Goal: Use online tool/utility: Use online tool/utility

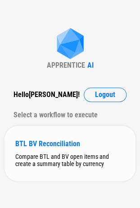
scroll to position [1, 0]
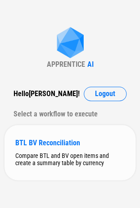
click at [51, 138] on div "BTL BV Reconciliation" at bounding box center [69, 142] width 109 height 9
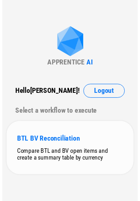
scroll to position [0, 0]
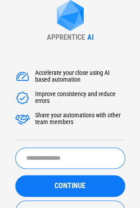
click at [83, 158] on input "text" at bounding box center [70, 157] width 110 height 21
type input "*******"
click at [15, 175] on button "CONTINUE" at bounding box center [70, 186] width 110 height 22
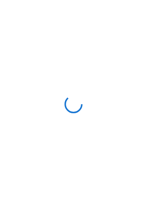
drag, startPoint x: 143, startPoint y: 122, endPoint x: 152, endPoint y: 168, distance: 46.7
click at [146, 168] on html at bounding box center [73, 104] width 147 height 208
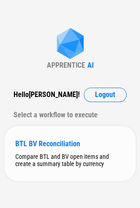
click at [52, 145] on div "BTL BV Reconciliation" at bounding box center [69, 143] width 109 height 9
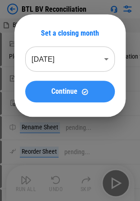
click at [75, 88] on span "Continue" at bounding box center [64, 91] width 26 height 7
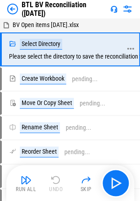
click at [37, 43] on div "Select Directory" at bounding box center [41, 44] width 42 height 11
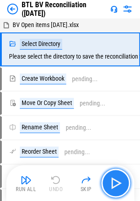
click at [115, 182] on img "button" at bounding box center [116, 183] width 14 height 14
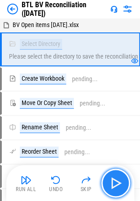
click at [120, 180] on img "button" at bounding box center [116, 183] width 14 height 14
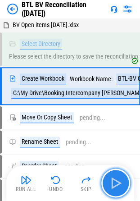
click at [114, 184] on img "button" at bounding box center [116, 183] width 14 height 14
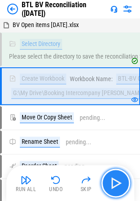
click at [118, 181] on img "button" at bounding box center [116, 183] width 14 height 14
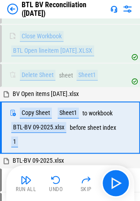
scroll to position [235, 0]
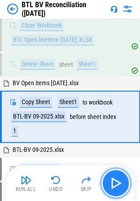
drag, startPoint x: 112, startPoint y: 114, endPoint x: 118, endPoint y: 179, distance: 65.1
click at [118, 179] on img "button" at bounding box center [116, 183] width 14 height 14
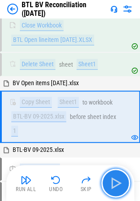
click at [118, 179] on img "button" at bounding box center [116, 183] width 14 height 14
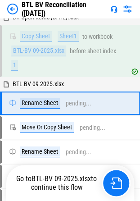
scroll to position [301, 0]
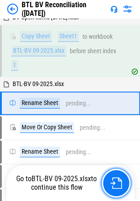
click at [118, 179] on img "button" at bounding box center [116, 183] width 12 height 12
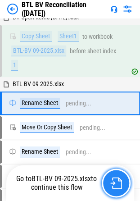
click at [118, 179] on img "button" at bounding box center [116, 183] width 12 height 12
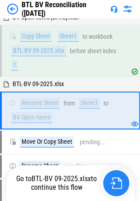
scroll to position [302, 0]
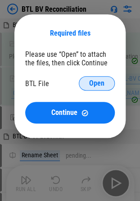
click at [94, 80] on span "Open" at bounding box center [96, 83] width 15 height 7
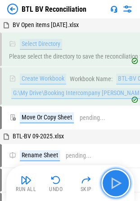
click at [117, 181] on img "button" at bounding box center [116, 183] width 14 height 14
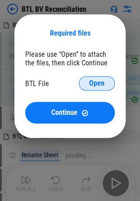
click at [109, 83] on button "Open" at bounding box center [97, 83] width 36 height 14
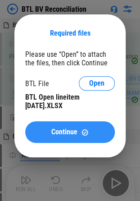
click at [71, 137] on button "Continue" at bounding box center [70, 132] width 90 height 22
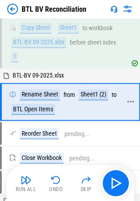
scroll to position [104, 0]
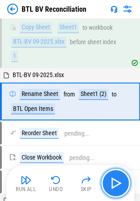
click at [116, 185] on img "button" at bounding box center [116, 183] width 14 height 14
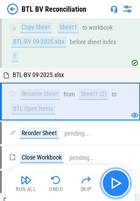
click at [114, 177] on img "button" at bounding box center [116, 183] width 14 height 14
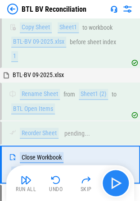
scroll to position [166, 0]
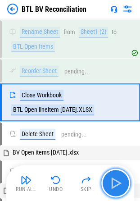
click at [114, 180] on img "button" at bounding box center [116, 183] width 14 height 14
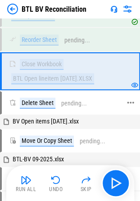
scroll to position [211, 0]
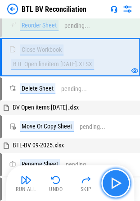
click at [120, 184] on img "button" at bounding box center [116, 183] width 14 height 14
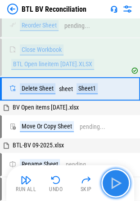
click at [118, 179] on img "button" at bounding box center [116, 183] width 14 height 14
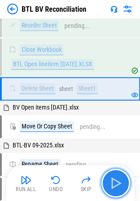
click at [118, 179] on img "button" at bounding box center [116, 183] width 14 height 14
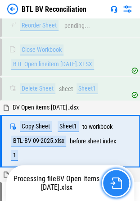
click at [118, 179] on img "button" at bounding box center [116, 183] width 12 height 12
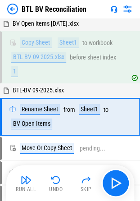
scroll to position [301, 0]
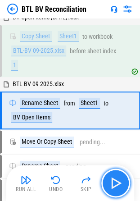
click at [118, 179] on img "button" at bounding box center [116, 183] width 14 height 14
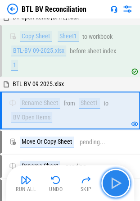
click at [118, 179] on img "button" at bounding box center [116, 183] width 14 height 14
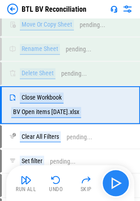
scroll to position [516, 0]
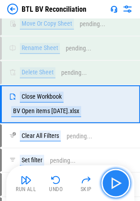
click at [118, 179] on img "button" at bounding box center [116, 183] width 14 height 14
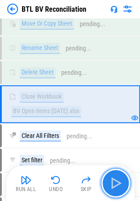
click at [118, 180] on img "button" at bounding box center [116, 183] width 14 height 14
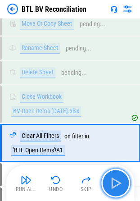
click at [118, 180] on img "button" at bounding box center [116, 183] width 14 height 14
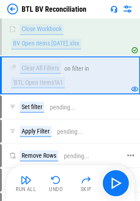
scroll to position [606, 0]
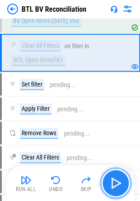
click at [122, 180] on img "button" at bounding box center [116, 183] width 14 height 14
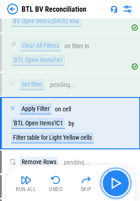
click at [122, 180] on img "button" at bounding box center [116, 183] width 14 height 14
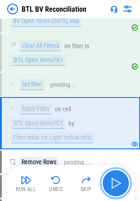
click at [122, 180] on img "button" at bounding box center [116, 183] width 14 height 14
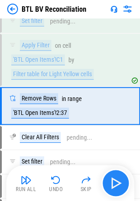
scroll to position [670, 0]
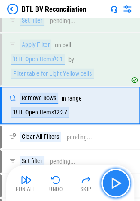
click at [122, 180] on img "button" at bounding box center [116, 183] width 14 height 14
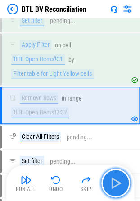
click at [122, 180] on img "button" at bounding box center [116, 183] width 14 height 14
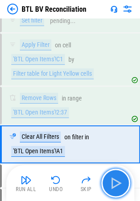
click at [122, 180] on img "button" at bounding box center [116, 183] width 14 height 14
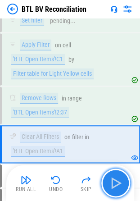
click at [122, 180] on img "button" at bounding box center [116, 183] width 14 height 14
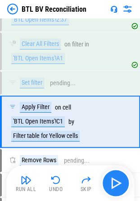
scroll to position [778, 0]
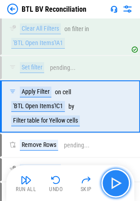
click at [122, 180] on img "button" at bounding box center [116, 183] width 14 height 14
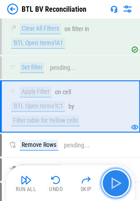
click at [122, 180] on img "button" at bounding box center [116, 183] width 14 height 14
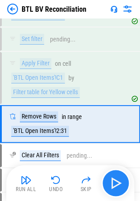
scroll to position [823, 0]
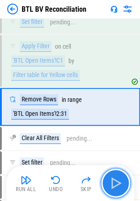
click at [122, 180] on img "button" at bounding box center [116, 183] width 14 height 14
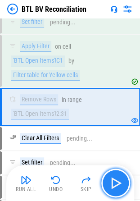
click at [122, 180] on img "button" at bounding box center [116, 183] width 14 height 14
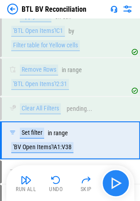
scroll to position [886, 0]
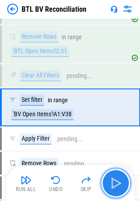
click at [122, 180] on img "button" at bounding box center [116, 183] width 14 height 14
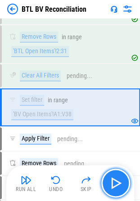
click at [122, 180] on img "button" at bounding box center [116, 183] width 14 height 14
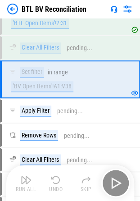
scroll to position [931, 0]
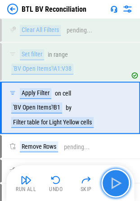
click at [122, 180] on img "button" at bounding box center [116, 183] width 14 height 14
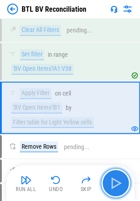
click at [122, 180] on img "button" at bounding box center [116, 183] width 14 height 14
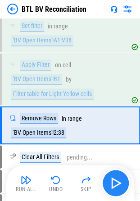
scroll to position [977, 0]
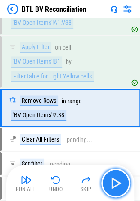
click at [122, 180] on img "button" at bounding box center [116, 183] width 14 height 14
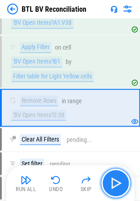
click at [122, 180] on img "button" at bounding box center [116, 183] width 14 height 14
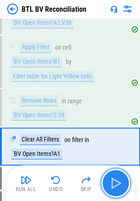
click at [122, 180] on img "button" at bounding box center [116, 183] width 14 height 14
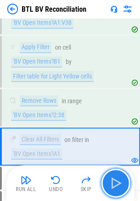
click at [122, 180] on img "button" at bounding box center [116, 183] width 14 height 14
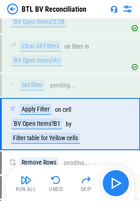
scroll to position [1085, 0]
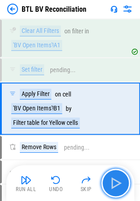
click at [122, 180] on img "button" at bounding box center [116, 183] width 14 height 14
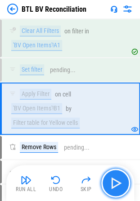
click at [122, 180] on img "button" at bounding box center [116, 183] width 14 height 14
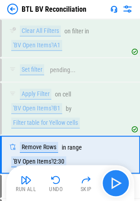
scroll to position [1131, 0]
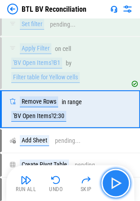
click at [122, 180] on img "button" at bounding box center [116, 183] width 14 height 14
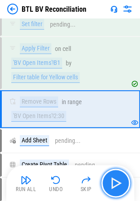
click at [122, 180] on img "button" at bounding box center [116, 183] width 14 height 14
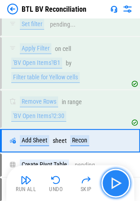
click at [122, 180] on img "button" at bounding box center [116, 183] width 14 height 14
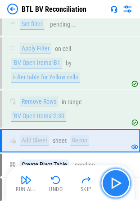
click at [122, 180] on img "button" at bounding box center [116, 183] width 14 height 14
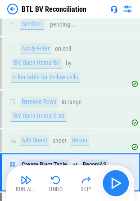
scroll to position [1193, 0]
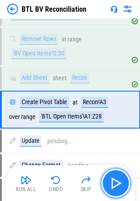
click at [122, 180] on img "button" at bounding box center [116, 183] width 14 height 14
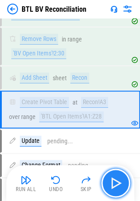
click at [122, 180] on img "button" at bounding box center [116, 183] width 14 height 14
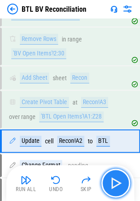
click at [122, 180] on img "button" at bounding box center [116, 183] width 14 height 14
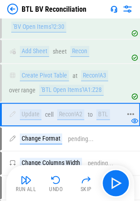
scroll to position [1283, 0]
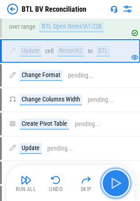
click at [119, 174] on button "button" at bounding box center [115, 182] width 29 height 29
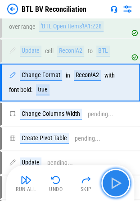
click at [118, 177] on img "button" at bounding box center [116, 183] width 14 height 14
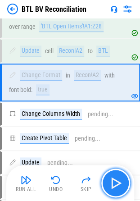
click at [118, 177] on img "button" at bounding box center [116, 183] width 14 height 14
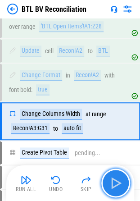
click at [118, 177] on img "button" at bounding box center [116, 183] width 14 height 14
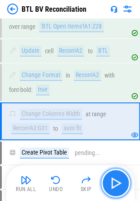
click at [118, 177] on img "button" at bounding box center [116, 183] width 14 height 14
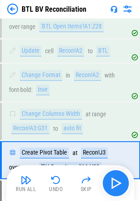
scroll to position [1333, 0]
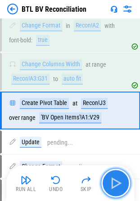
click at [118, 177] on img "button" at bounding box center [116, 183] width 14 height 14
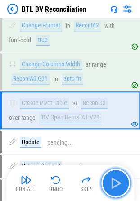
click at [118, 177] on img "button" at bounding box center [116, 183] width 14 height 14
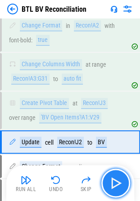
click at [118, 177] on img "button" at bounding box center [116, 183] width 14 height 14
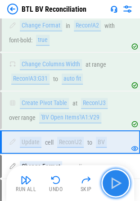
click at [118, 177] on img "button" at bounding box center [116, 183] width 14 height 14
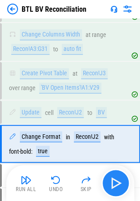
scroll to position [1395, 0]
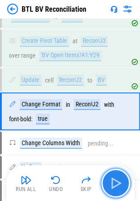
click at [118, 177] on img "button" at bounding box center [116, 183] width 14 height 14
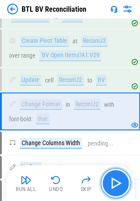
click at [118, 177] on img "button" at bounding box center [116, 183] width 14 height 14
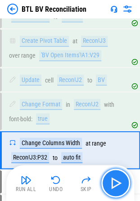
click at [118, 177] on img "button" at bounding box center [116, 183] width 14 height 14
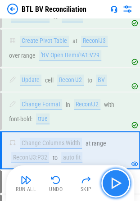
click at [118, 177] on img "button" at bounding box center [116, 183] width 14 height 14
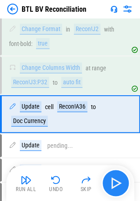
scroll to position [1472, 0]
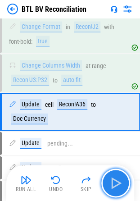
click at [118, 177] on img "button" at bounding box center [116, 183] width 14 height 14
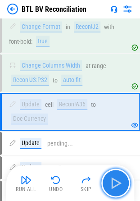
click at [118, 177] on img "button" at bounding box center [116, 183] width 14 height 14
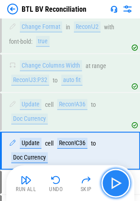
click at [118, 177] on img "button" at bounding box center [116, 183] width 14 height 14
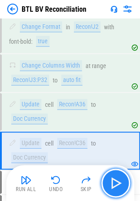
click at [118, 177] on img "button" at bounding box center [116, 183] width 14 height 14
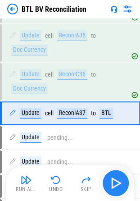
scroll to position [1542, 0]
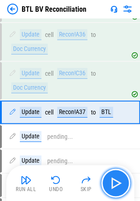
click at [118, 177] on img "button" at bounding box center [116, 183] width 14 height 14
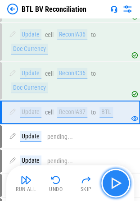
click at [118, 177] on img "button" at bounding box center [116, 183] width 14 height 14
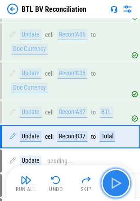
click at [118, 177] on img "button" at bounding box center [116, 183] width 14 height 14
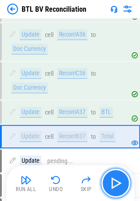
click at [118, 177] on img "button" at bounding box center [116, 183] width 14 height 14
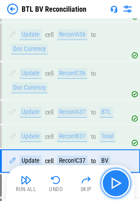
click at [118, 177] on img "button" at bounding box center [116, 183] width 14 height 14
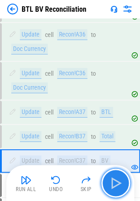
click at [118, 177] on img "button" at bounding box center [116, 183] width 14 height 14
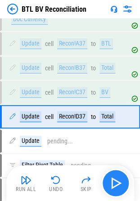
scroll to position [1614, 0]
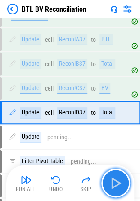
click at [118, 177] on img "button" at bounding box center [116, 183] width 14 height 14
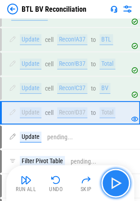
click at [118, 177] on img "button" at bounding box center [116, 183] width 14 height 14
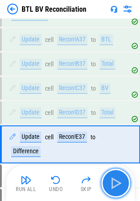
click at [118, 177] on img "button" at bounding box center [116, 183] width 14 height 14
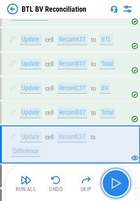
click at [118, 177] on img "button" at bounding box center [116, 183] width 14 height 14
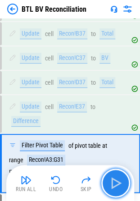
scroll to position [1687, 0]
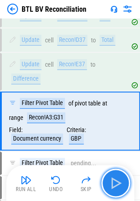
click at [118, 177] on img "button" at bounding box center [116, 183] width 14 height 14
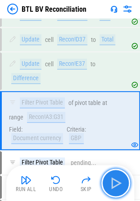
click at [118, 177] on img "button" at bounding box center [116, 183] width 14 height 14
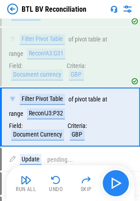
scroll to position [1757, 0]
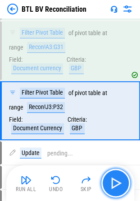
click at [118, 177] on img "button" at bounding box center [116, 183] width 14 height 14
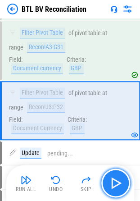
click at [118, 177] on img "button" at bounding box center [116, 183] width 14 height 14
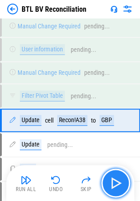
click at [118, 177] on img "button" at bounding box center [116, 183] width 14 height 14
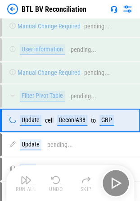
scroll to position [2464, 0]
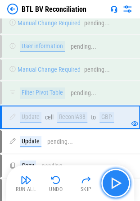
click at [118, 177] on img "button" at bounding box center [116, 183] width 14 height 14
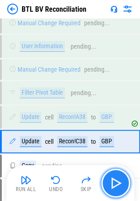
click at [118, 177] on img "button" at bounding box center [116, 183] width 14 height 14
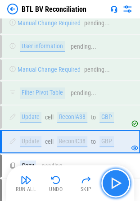
click at [118, 177] on img "button" at bounding box center [116, 183] width 14 height 14
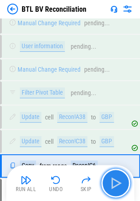
click at [118, 177] on img "button" at bounding box center [116, 183] width 14 height 14
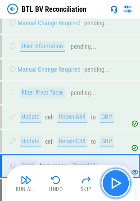
click at [118, 177] on img "button" at bounding box center [116, 183] width 14 height 14
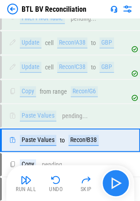
scroll to position [2561, 0]
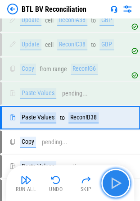
click at [118, 177] on img "button" at bounding box center [116, 183] width 14 height 14
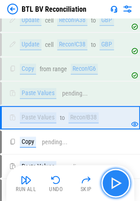
click at [118, 177] on img "button" at bounding box center [116, 183] width 14 height 14
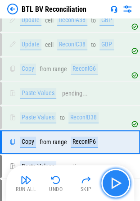
click at [118, 177] on img "button" at bounding box center [116, 183] width 14 height 14
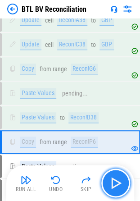
click at [118, 177] on img "button" at bounding box center [116, 183] width 14 height 14
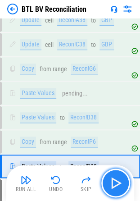
click at [118, 177] on img "button" at bounding box center [116, 183] width 14 height 14
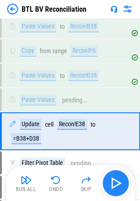
scroll to position [2665, 0]
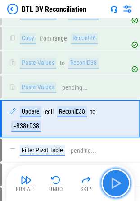
click at [118, 177] on img "button" at bounding box center [116, 183] width 14 height 14
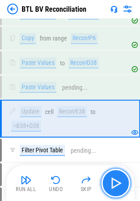
click at [118, 177] on img "button" at bounding box center [116, 183] width 14 height 14
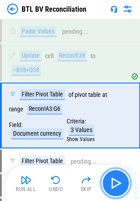
click at [118, 177] on img "button" at bounding box center [116, 183] width 14 height 14
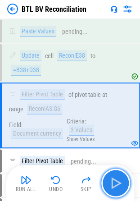
click at [118, 177] on img "button" at bounding box center [116, 183] width 14 height 14
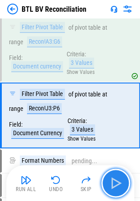
click at [118, 177] on img "button" at bounding box center [116, 183] width 14 height 14
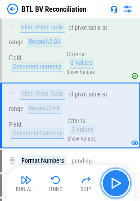
click at [118, 177] on img "button" at bounding box center [116, 183] width 14 height 14
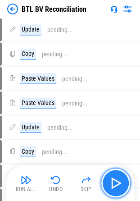
click at [118, 177] on img "button" at bounding box center [116, 183] width 14 height 14
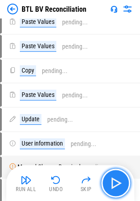
click at [118, 177] on img "button" at bounding box center [116, 183] width 14 height 14
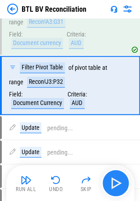
scroll to position [1754, 0]
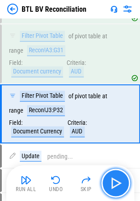
click at [118, 177] on img "button" at bounding box center [116, 183] width 14 height 14
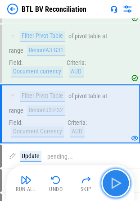
click at [118, 177] on img "button" at bounding box center [116, 183] width 14 height 14
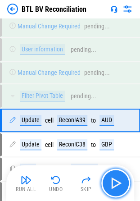
click at [118, 177] on img "button" at bounding box center [116, 183] width 14 height 14
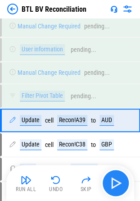
scroll to position [2464, 0]
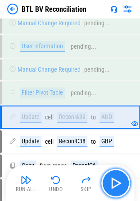
click at [118, 177] on img "button" at bounding box center [116, 183] width 14 height 14
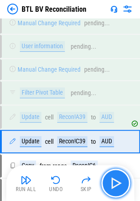
click at [118, 177] on img "button" at bounding box center [116, 183] width 14 height 14
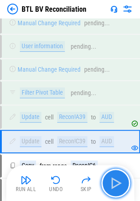
click at [118, 177] on img "button" at bounding box center [116, 183] width 14 height 14
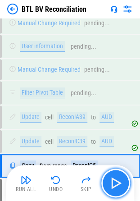
click at [118, 177] on img "button" at bounding box center [116, 183] width 14 height 14
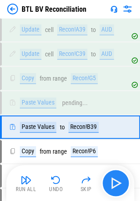
scroll to position [2561, 0]
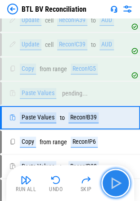
click at [118, 177] on img "button" at bounding box center [116, 183] width 14 height 14
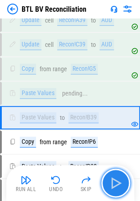
click at [118, 177] on img "button" at bounding box center [116, 183] width 14 height 14
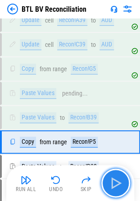
click at [118, 177] on img "button" at bounding box center [116, 183] width 14 height 14
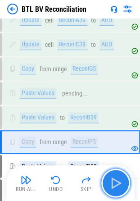
click at [118, 177] on img "button" at bounding box center [116, 183] width 14 height 14
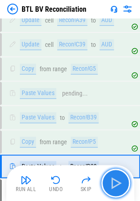
click at [118, 177] on img "button" at bounding box center [116, 183] width 14 height 14
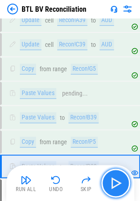
click at [118, 177] on img "button" at bounding box center [116, 183] width 14 height 14
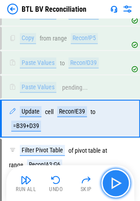
click at [118, 177] on img "button" at bounding box center [116, 183] width 14 height 14
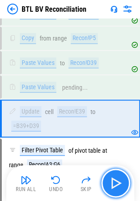
click at [118, 177] on img "button" at bounding box center [116, 183] width 14 height 14
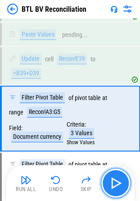
click at [118, 177] on img "button" at bounding box center [116, 183] width 14 height 14
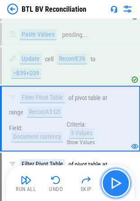
click at [118, 177] on img "button" at bounding box center [116, 183] width 14 height 14
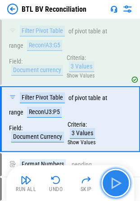
click at [118, 177] on img "button" at bounding box center [116, 183] width 14 height 14
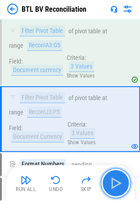
click at [118, 177] on img "button" at bounding box center [116, 183] width 14 height 14
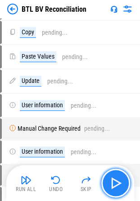
click at [118, 177] on img "button" at bounding box center [116, 183] width 14 height 14
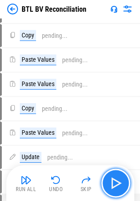
click at [118, 177] on img "button" at bounding box center [116, 183] width 14 height 14
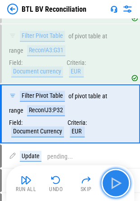
click at [118, 177] on img "button" at bounding box center [116, 183] width 14 height 14
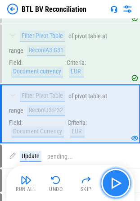
click at [118, 177] on img "button" at bounding box center [116, 183] width 14 height 14
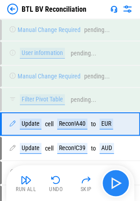
scroll to position [2464, 0]
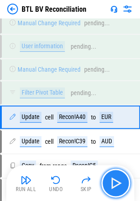
click at [118, 177] on img "button" at bounding box center [116, 183] width 14 height 14
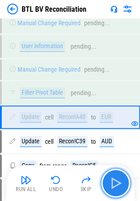
click at [118, 177] on img "button" at bounding box center [116, 183] width 14 height 14
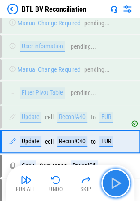
click at [118, 177] on img "button" at bounding box center [116, 183] width 14 height 14
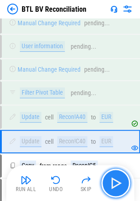
click at [118, 177] on img "button" at bounding box center [116, 183] width 14 height 14
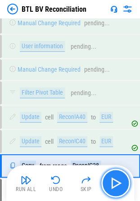
click at [118, 177] on img "button" at bounding box center [116, 183] width 14 height 14
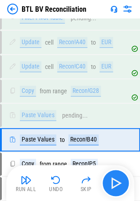
scroll to position [2561, 0]
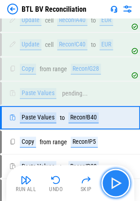
click at [118, 177] on img "button" at bounding box center [116, 183] width 14 height 14
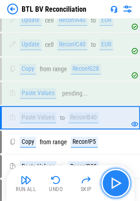
click at [118, 177] on img "button" at bounding box center [116, 183] width 14 height 14
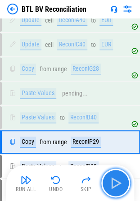
click at [118, 177] on img "button" at bounding box center [116, 183] width 14 height 14
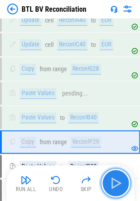
click at [118, 177] on img "button" at bounding box center [116, 183] width 14 height 14
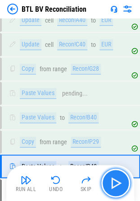
click at [118, 177] on img "button" at bounding box center [116, 183] width 14 height 14
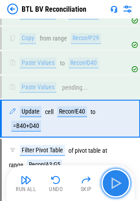
click at [118, 177] on img "button" at bounding box center [116, 183] width 14 height 14
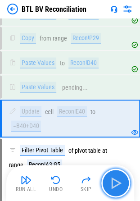
click at [118, 177] on img "button" at bounding box center [116, 183] width 14 height 14
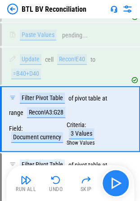
scroll to position [2717, 0]
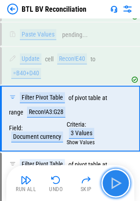
click at [118, 177] on img "button" at bounding box center [116, 183] width 14 height 14
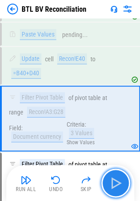
click at [118, 177] on img "button" at bounding box center [116, 183] width 14 height 14
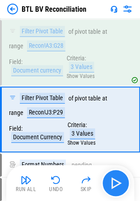
scroll to position [2784, 0]
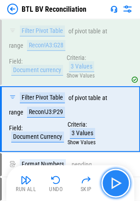
click at [118, 177] on img "button" at bounding box center [116, 183] width 14 height 14
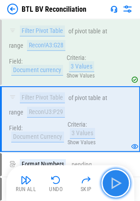
click at [118, 177] on img "button" at bounding box center [116, 183] width 14 height 14
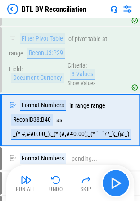
scroll to position [2843, 0]
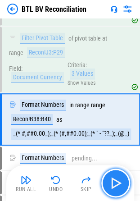
click at [118, 177] on img "button" at bounding box center [116, 183] width 14 height 14
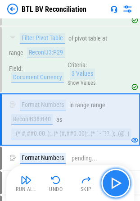
click at [118, 177] on img "button" at bounding box center [116, 183] width 14 height 14
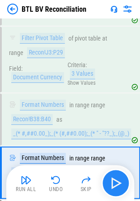
scroll to position [2896, 0]
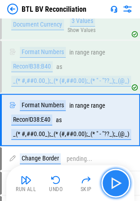
click at [118, 177] on img "button" at bounding box center [116, 183] width 14 height 14
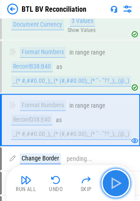
click at [118, 177] on img "button" at bounding box center [116, 183] width 14 height 14
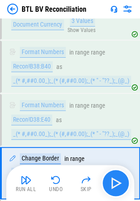
scroll to position [2948, 0]
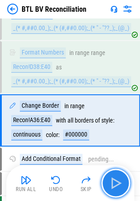
click at [118, 177] on img "button" at bounding box center [116, 183] width 14 height 14
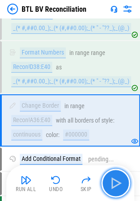
click at [118, 177] on img "button" at bounding box center [116, 183] width 14 height 14
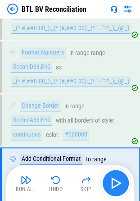
scroll to position [3008, 0]
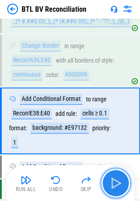
click at [118, 177] on img "button" at bounding box center [116, 183] width 14 height 14
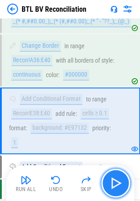
click at [118, 177] on img "button" at bounding box center [116, 183] width 14 height 14
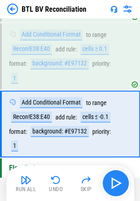
scroll to position [3073, 0]
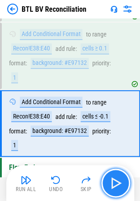
click at [118, 177] on img "button" at bounding box center [116, 183] width 14 height 14
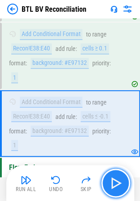
click at [118, 177] on img "button" at bounding box center [116, 183] width 14 height 14
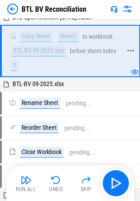
scroll to position [44, 0]
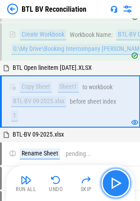
click at [114, 186] on img "button" at bounding box center [116, 183] width 14 height 14
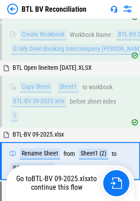
scroll to position [104, 0]
